Goal: Information Seeking & Learning: Learn about a topic

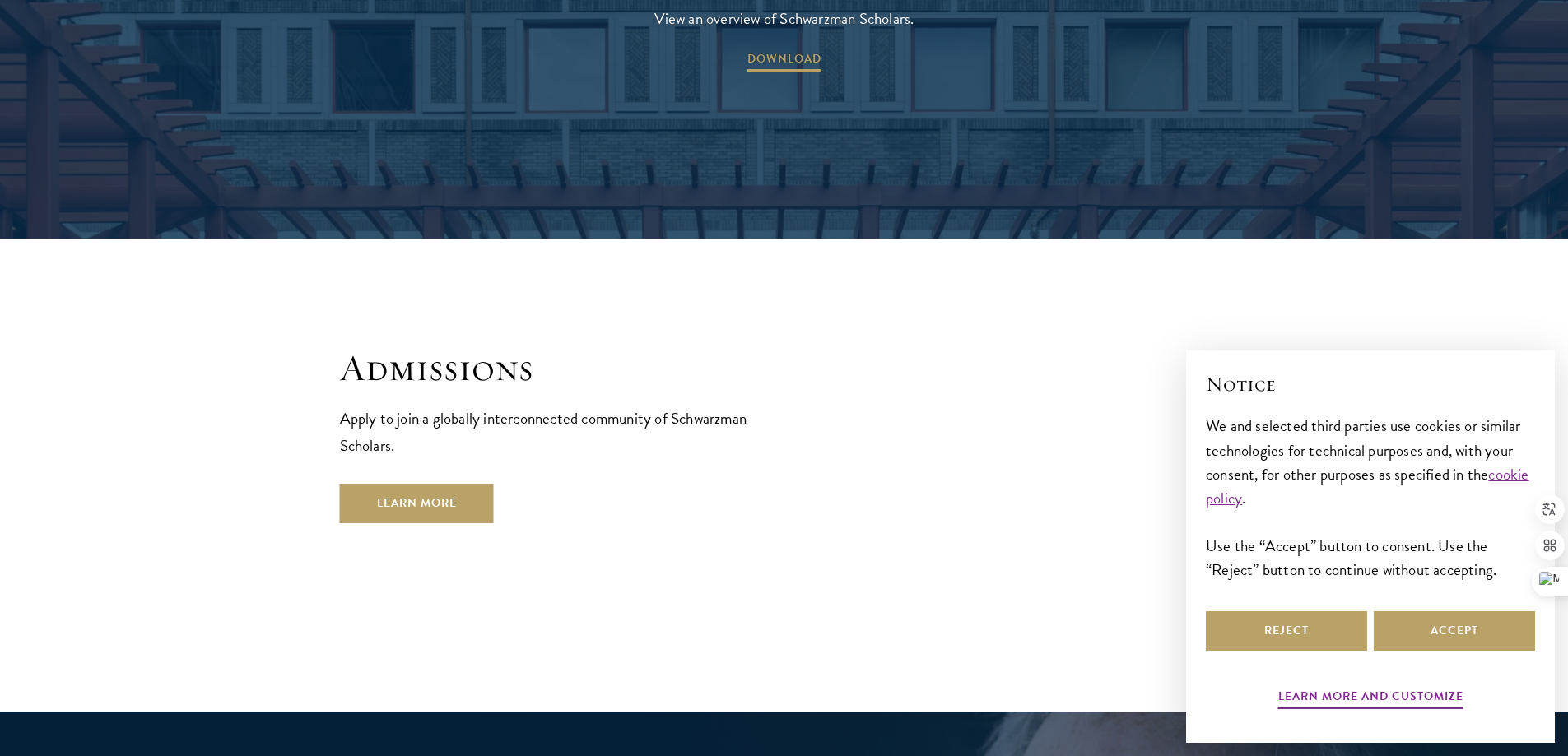
scroll to position [2798, 0]
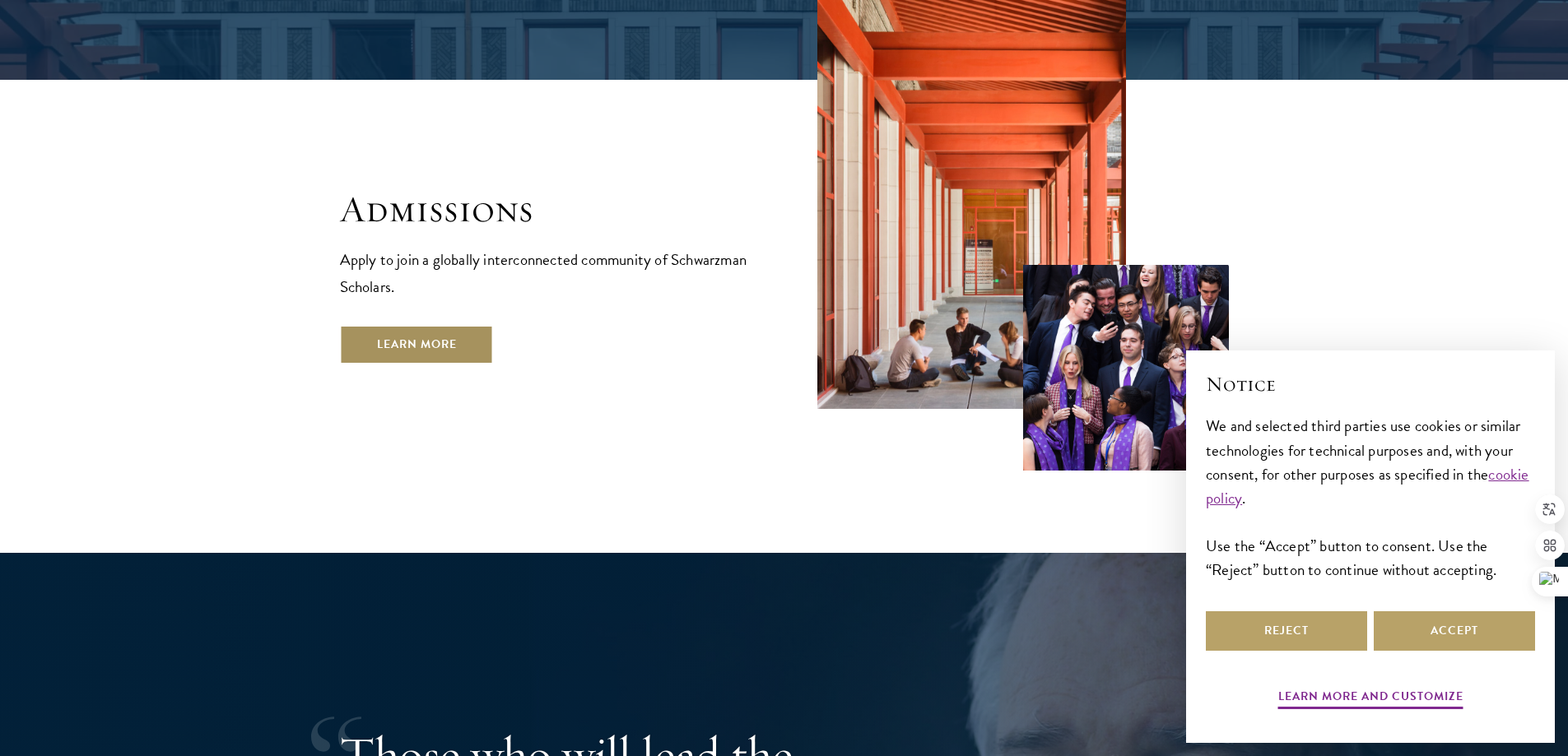
click at [422, 325] on link "Learn More" at bounding box center [416, 345] width 154 height 39
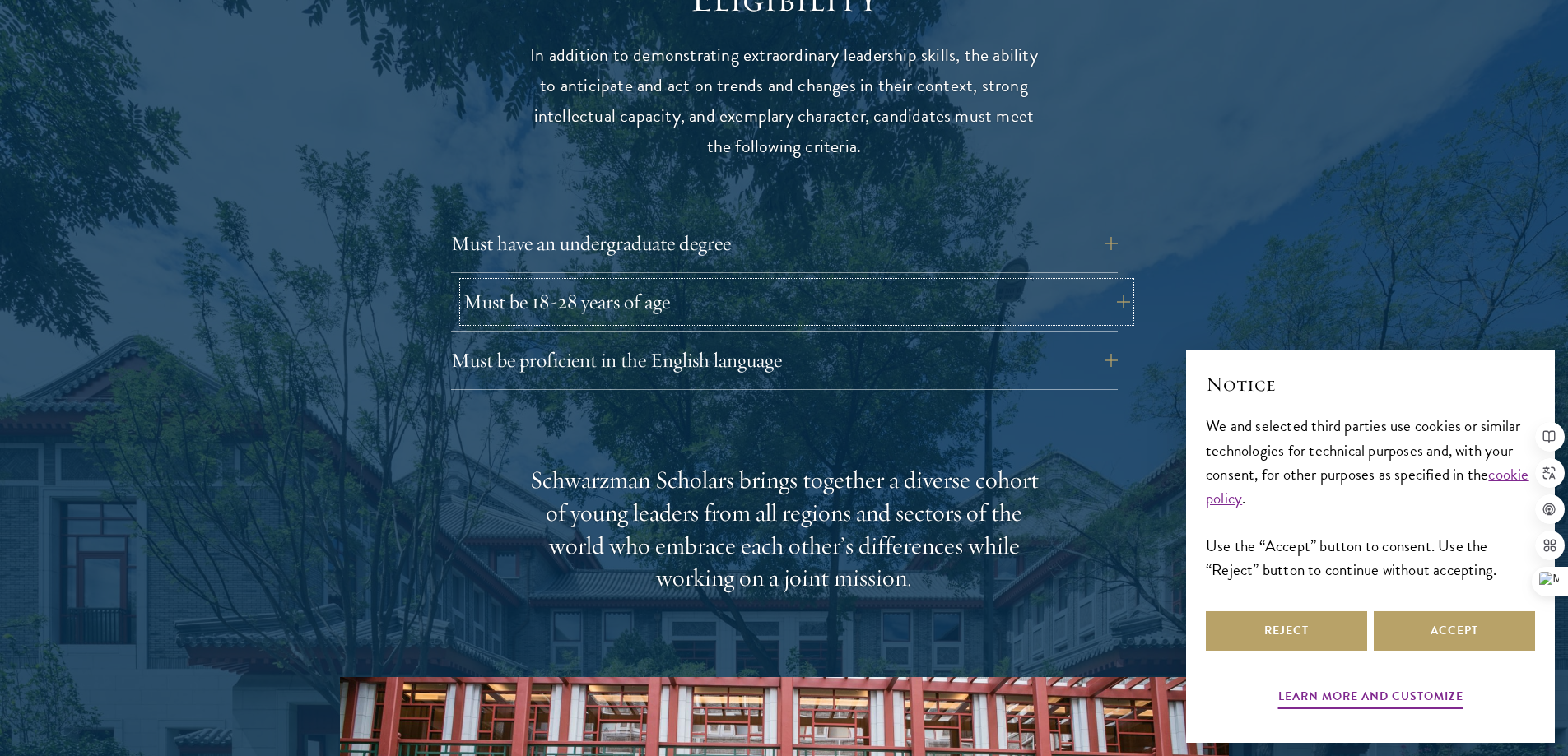
click at [684, 282] on button "Must be 18-28 years of age" at bounding box center [796, 301] width 667 height 39
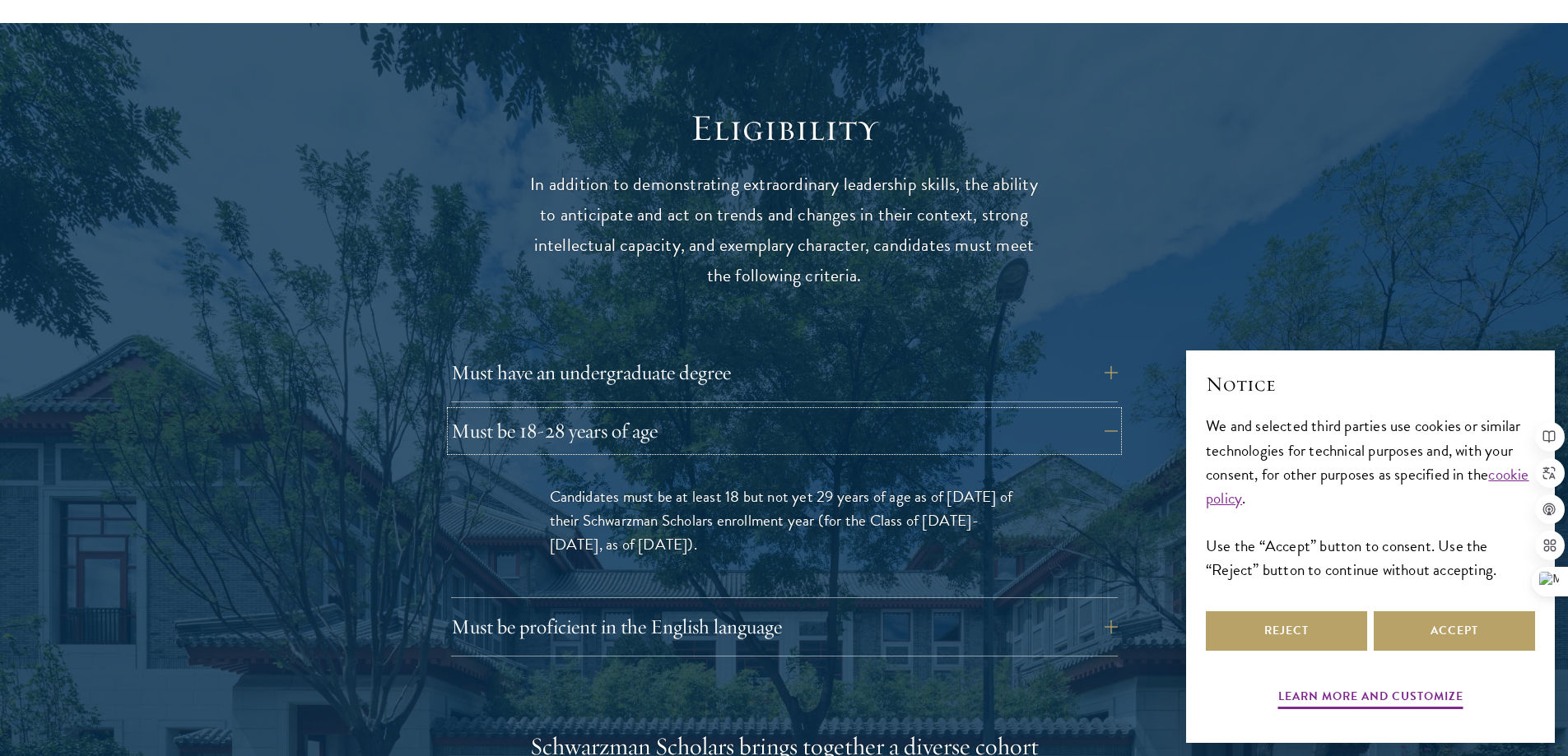
scroll to position [2140, 0]
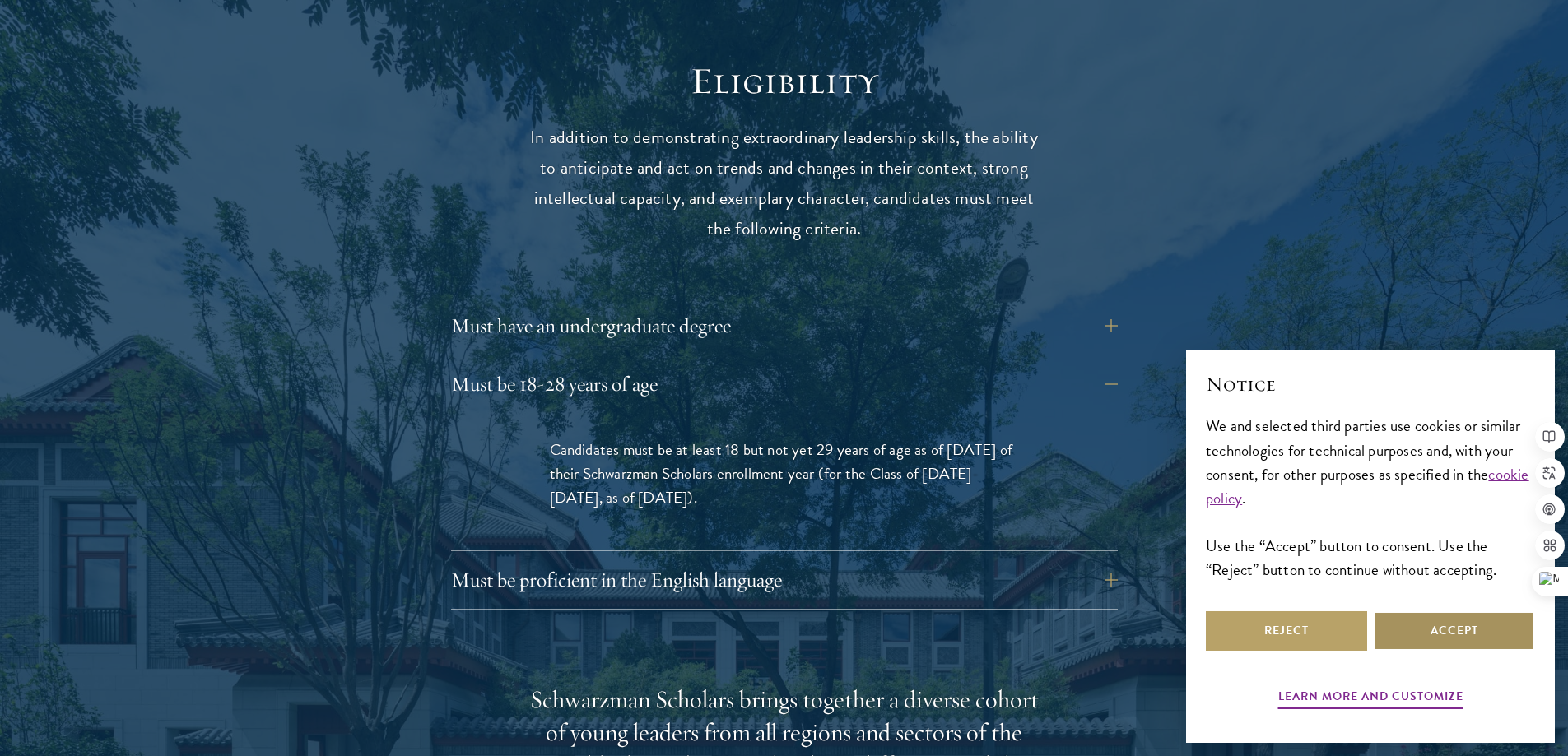
click at [1486, 614] on button "Accept" at bounding box center [1454, 631] width 162 height 39
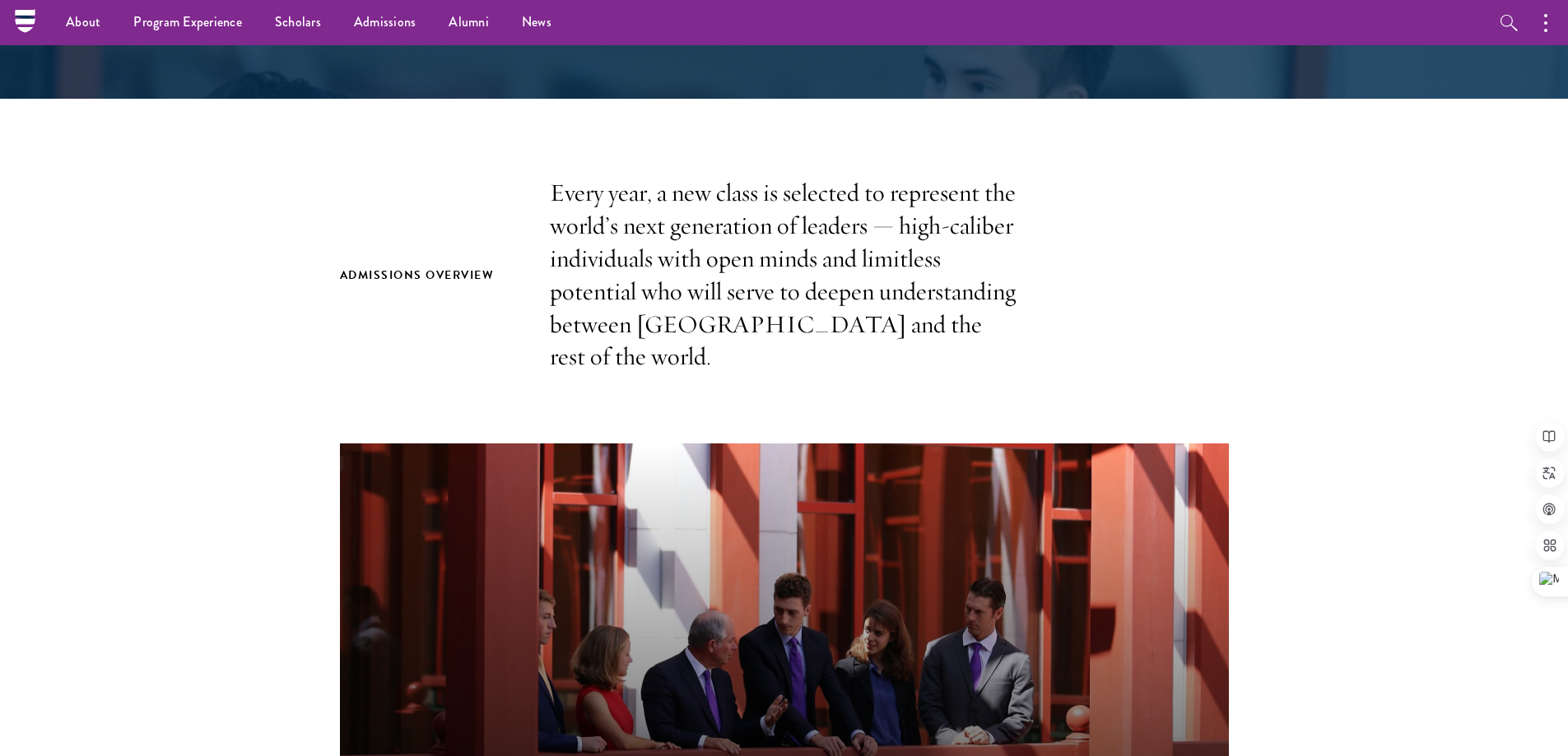
scroll to position [0, 0]
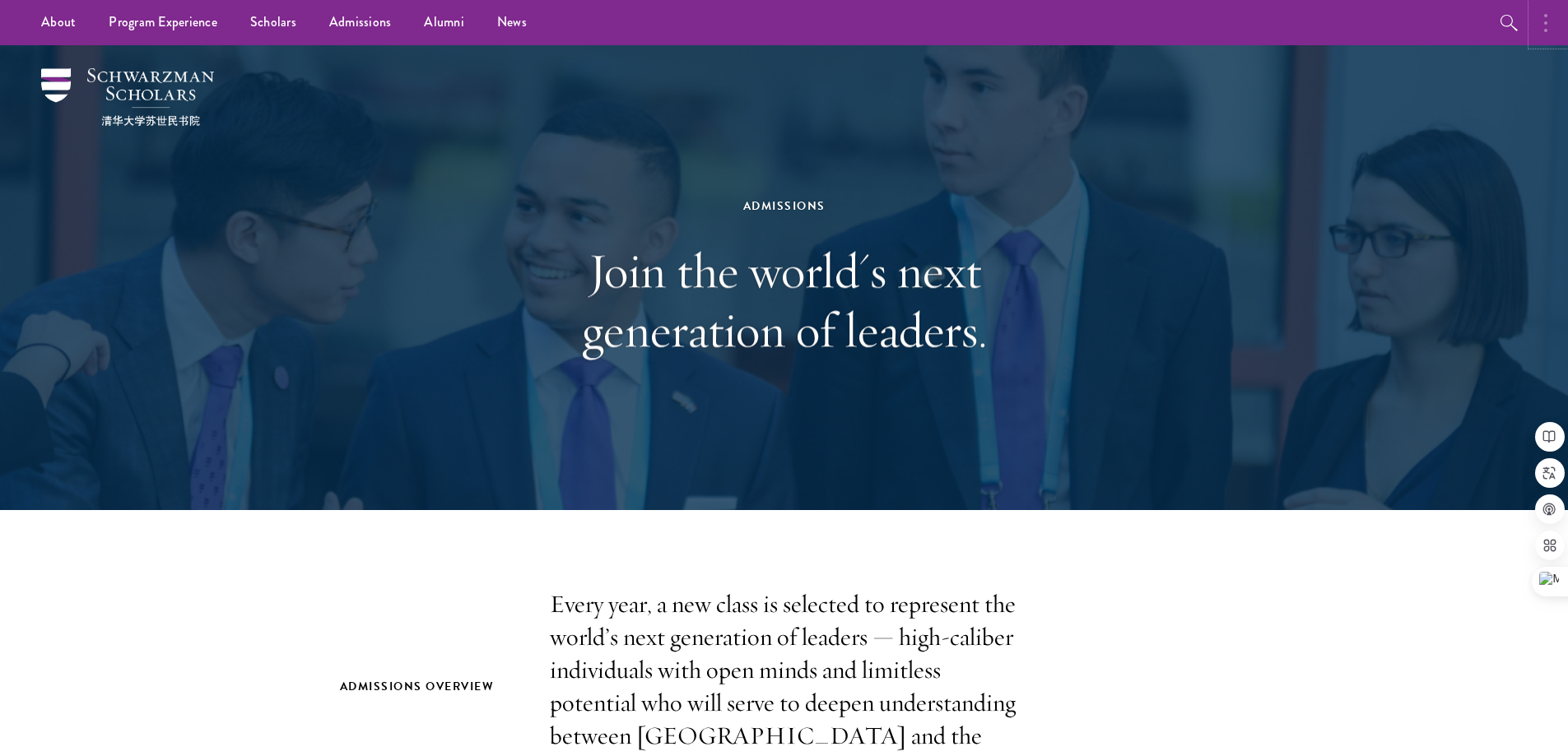
click at [1549, 14] on button "button" at bounding box center [1551, 22] width 36 height 45
click at [1250, 316] on div "Admissions Join the world's next generation of leaders." at bounding box center [784, 278] width 1185 height 465
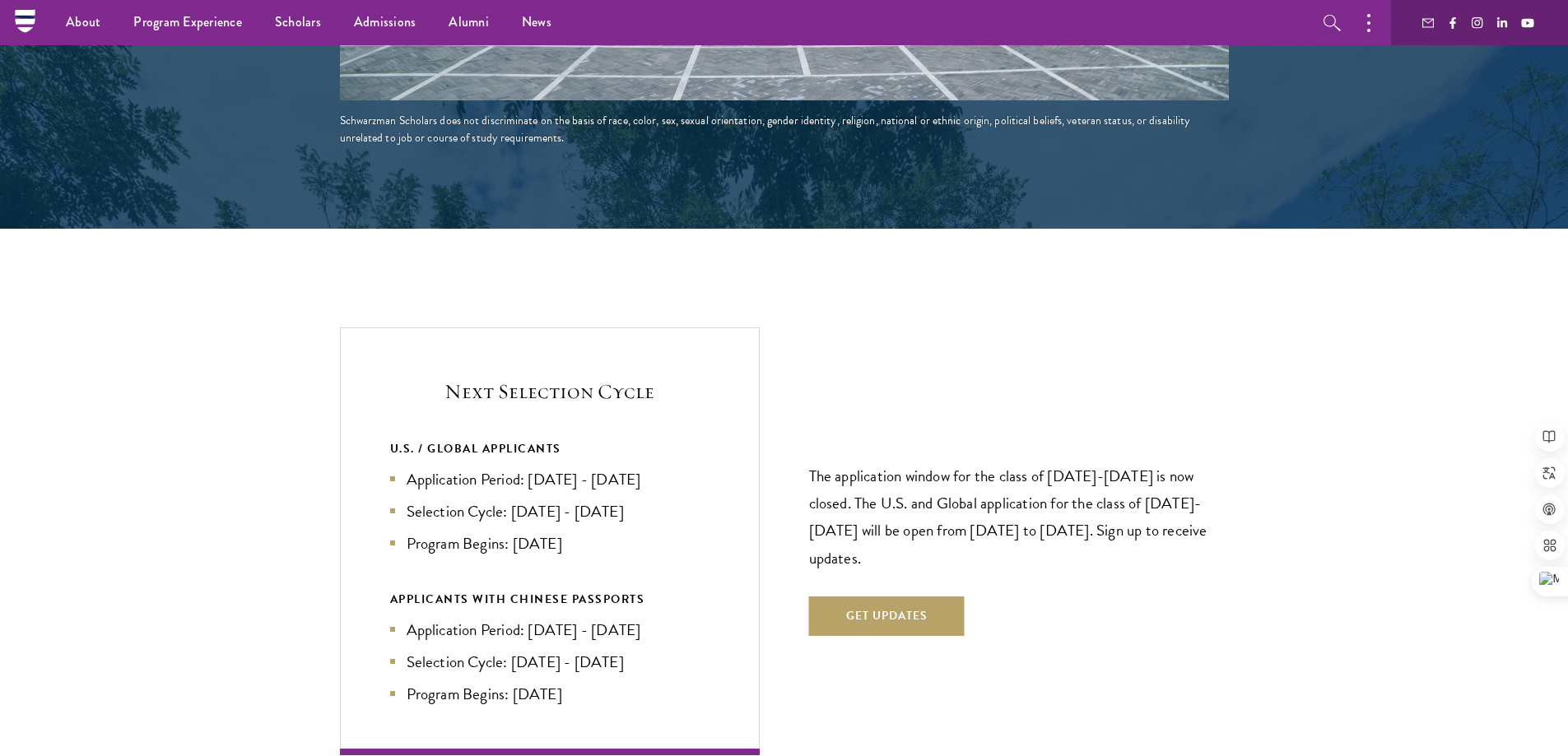
scroll to position [3352, 0]
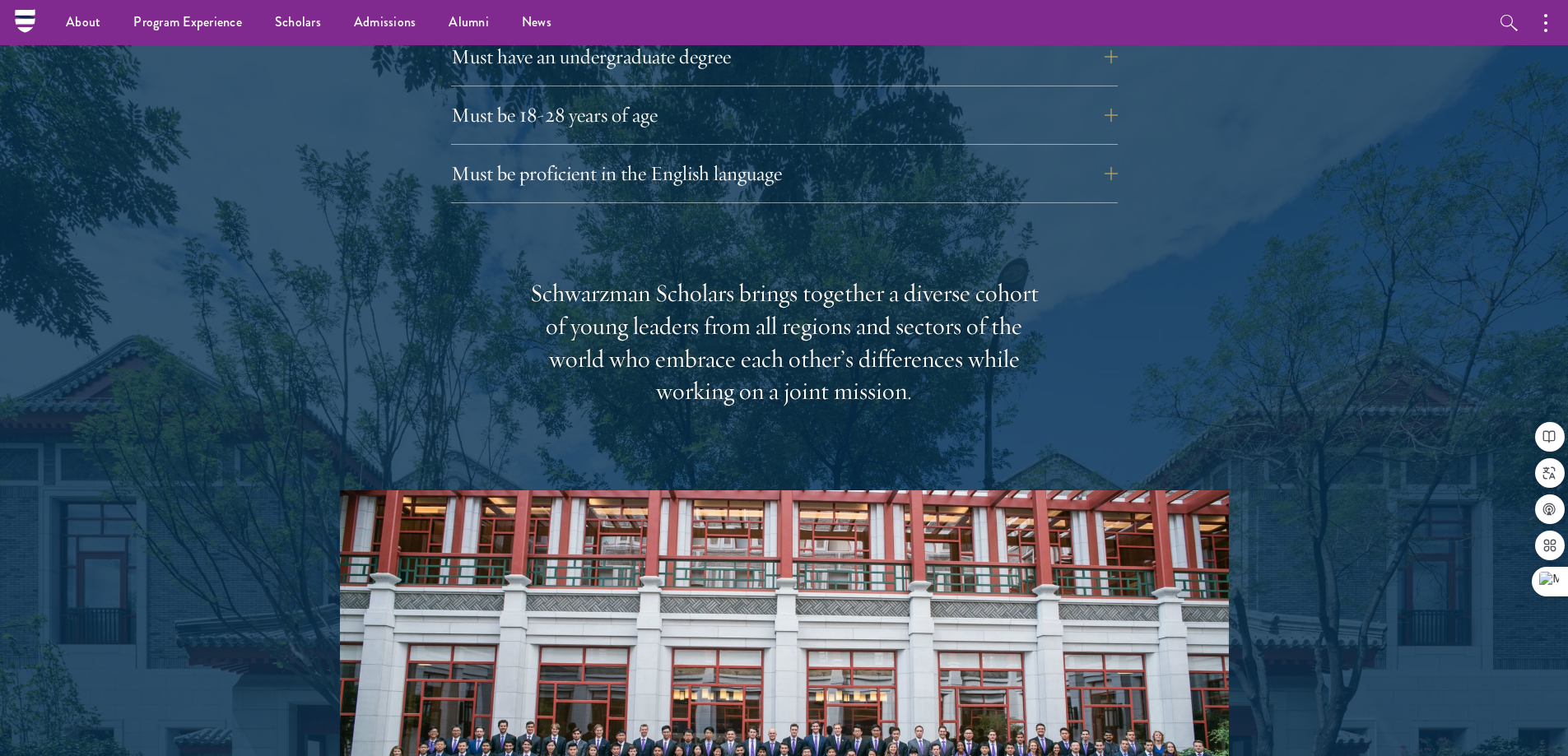
scroll to position [2387, 0]
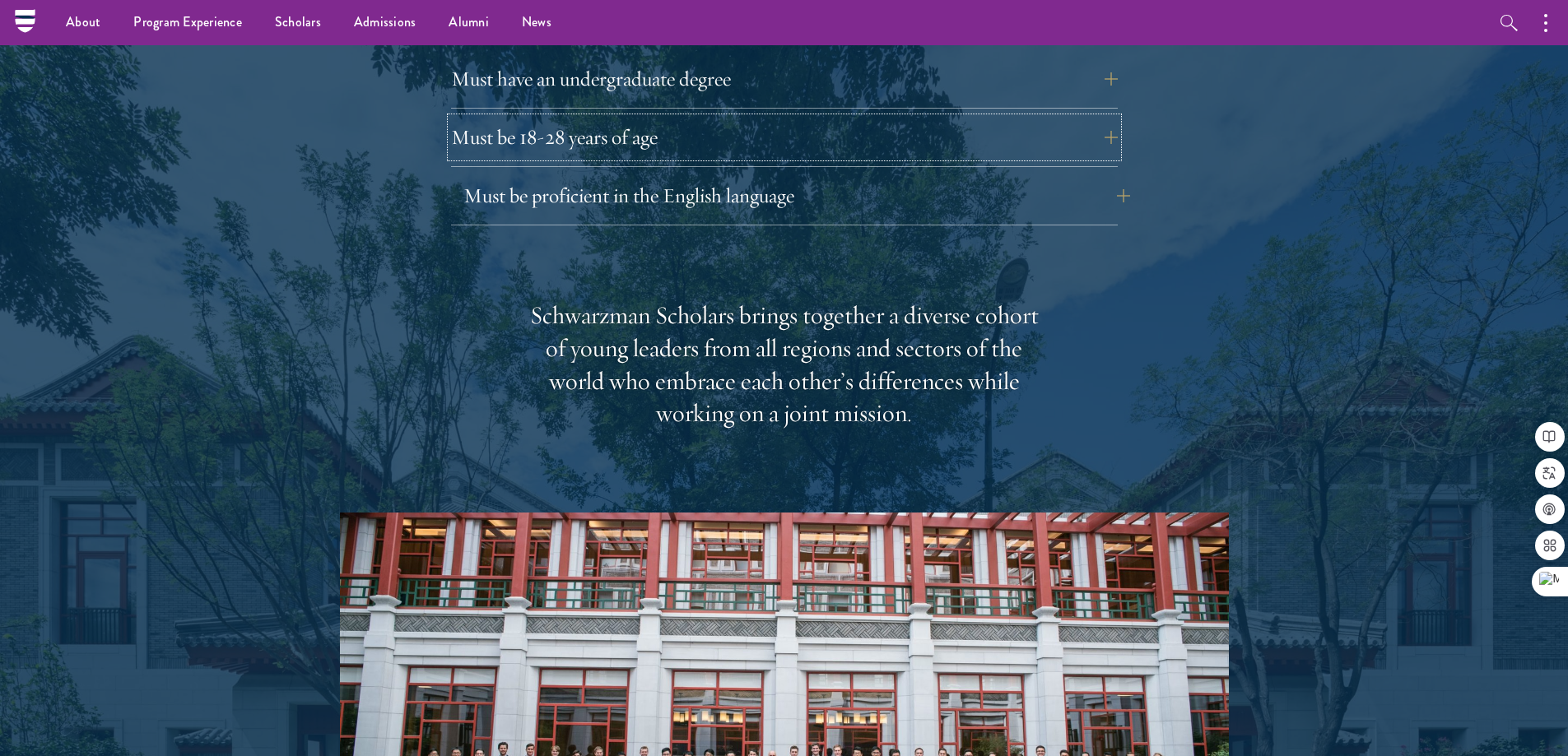
drag, startPoint x: 644, startPoint y: 106, endPoint x: 706, endPoint y: 223, distance: 132.4
click at [644, 118] on button "Must be 18-28 years of age" at bounding box center [784, 137] width 667 height 39
